Goal: Task Accomplishment & Management: Complete application form

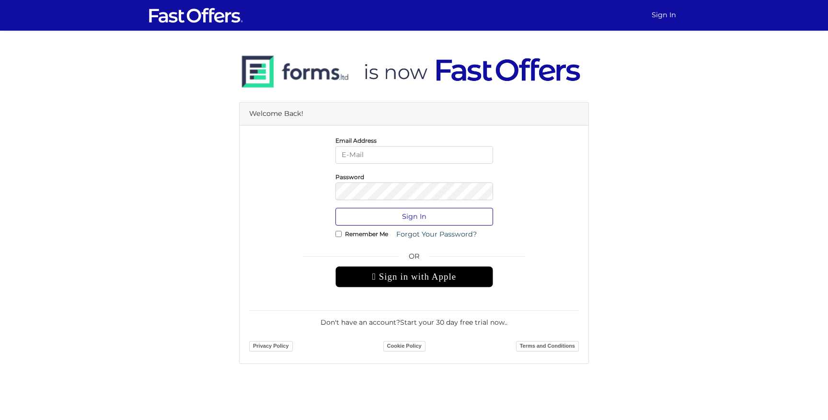
type input "[EMAIL_ADDRESS][DOMAIN_NAME]"
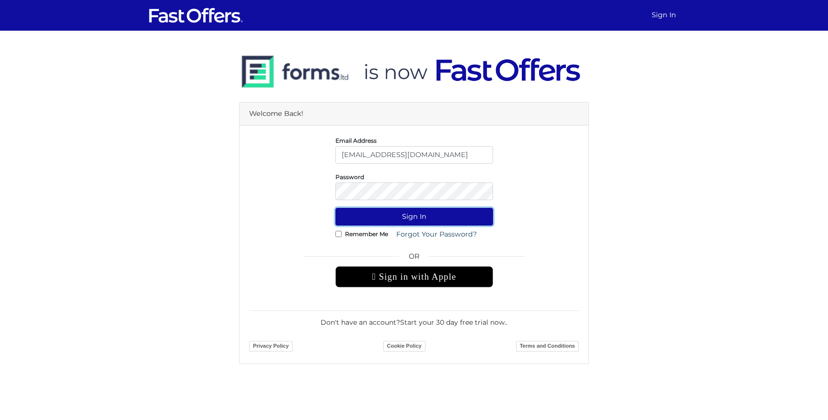
click at [438, 214] on button "Sign In" at bounding box center [415, 217] width 158 height 18
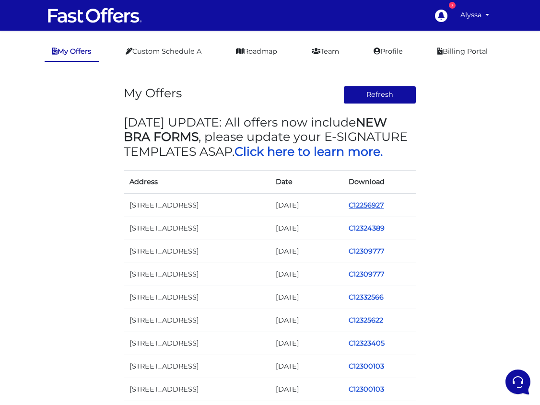
click at [373, 202] on link "C12256927" at bounding box center [366, 205] width 35 height 9
